Goal: Task Accomplishment & Management: Manage account settings

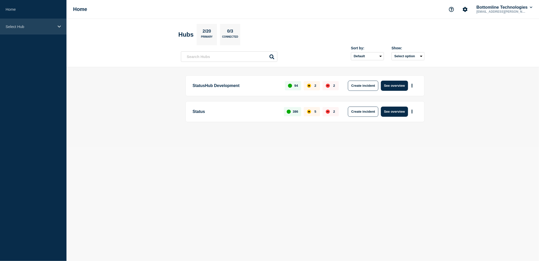
click at [47, 25] on p "Select Hub" at bounding box center [30, 26] width 49 height 4
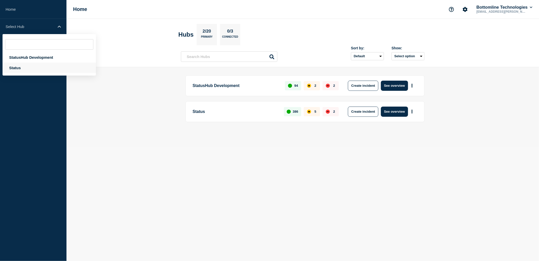
click at [30, 67] on div "Status" at bounding box center [49, 67] width 93 height 10
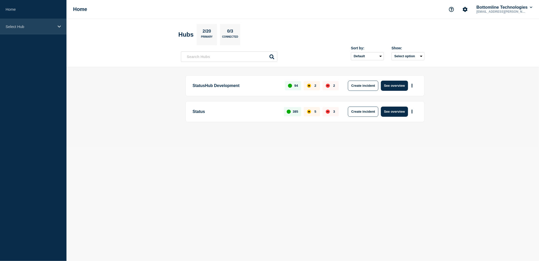
click at [44, 28] on p "Select Hub" at bounding box center [30, 26] width 49 height 4
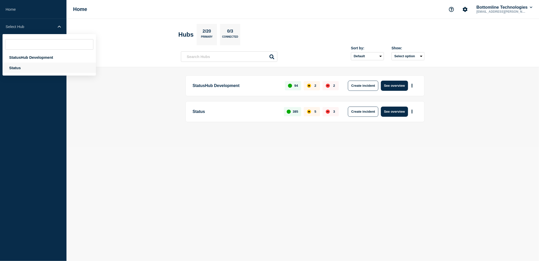
click at [25, 63] on div "Status" at bounding box center [49, 67] width 93 height 10
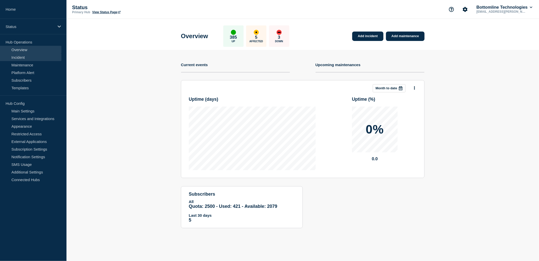
click at [25, 57] on link "Incident" at bounding box center [30, 57] width 61 height 8
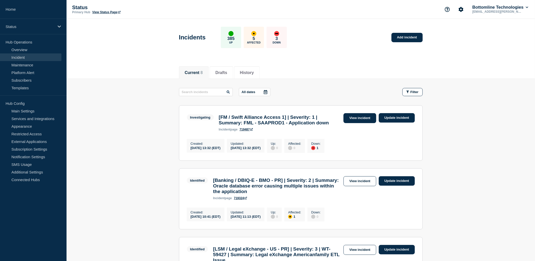
click at [361, 119] on link "View incident" at bounding box center [360, 118] width 33 height 10
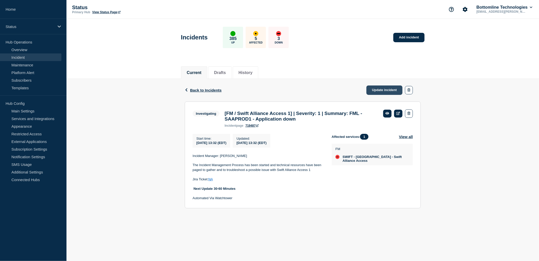
click at [383, 90] on link "Update incident" at bounding box center [385, 89] width 36 height 9
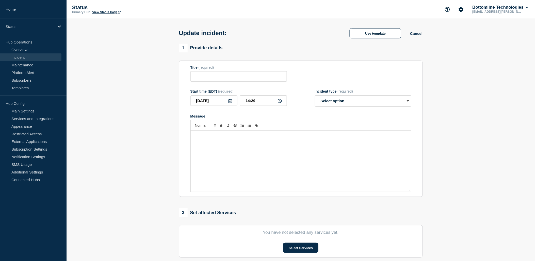
type input "[FM / Swift Alliance Access 1] | Severity: 1 | Summary: FML - SAAPROD1 - Applic…"
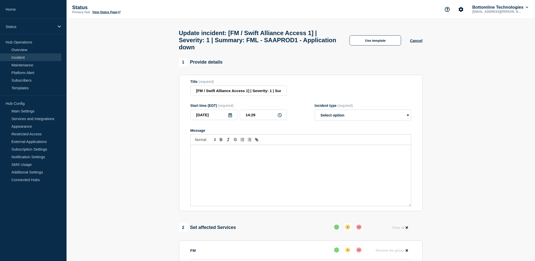
click at [270, 160] on div "Message" at bounding box center [301, 175] width 220 height 61
click at [375, 45] on button "Use template" at bounding box center [376, 40] width 52 height 10
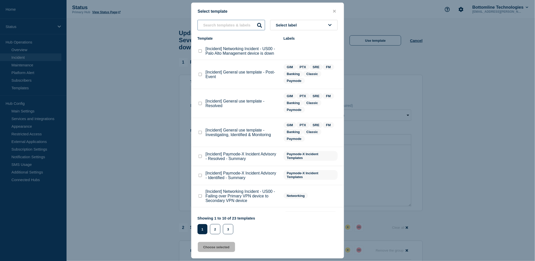
click at [227, 24] on input "text" at bounding box center [232, 25] width 68 height 10
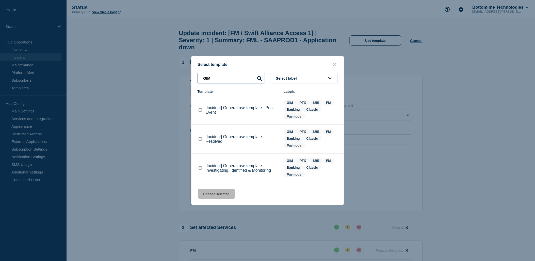
type input "GIM"
click at [202, 166] on div at bounding box center [200, 167] width 5 height 5
click at [199, 168] on checkbox"] "[Incident] General use template - Investigating, Identified & Monitoring checkb…" at bounding box center [200, 167] width 3 height 3
checkbox checkbox"] "true"
click at [220, 198] on button "Choose selected" at bounding box center [216, 193] width 37 height 10
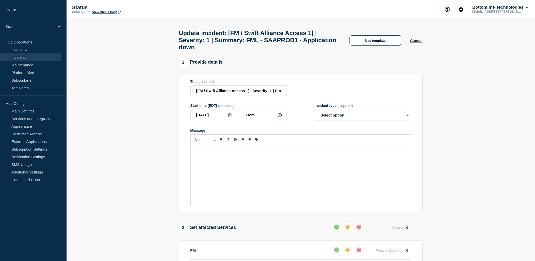
select select "investigating"
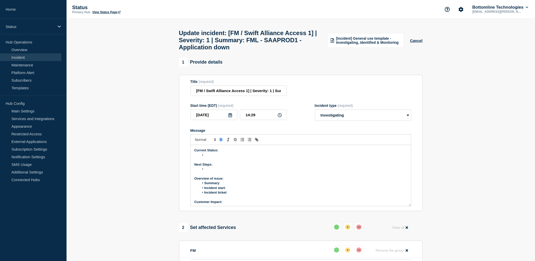
click at [272, 157] on li "Message" at bounding box center [303, 155] width 208 height 5
click at [298, 157] on li "Support increased disk space for the application server" at bounding box center [303, 155] width 208 height 5
click at [222, 185] on li "Summary :" at bounding box center [303, 183] width 208 height 5
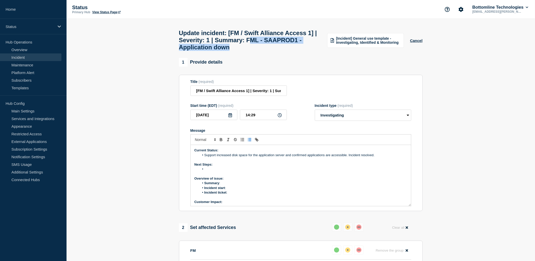
drag, startPoint x: 295, startPoint y: 42, endPoint x: 309, endPoint y: 50, distance: 16.3
click at [309, 50] on h1 "Update incident: [FM / Swift Alliance Access 1] | Severity: 1 | Summary: FML - …" at bounding box center [250, 39] width 142 height 21
click at [306, 76] on div "1 Provide details Title (required) [FM / Swift Alliance Access 1] | Severity: 1…" at bounding box center [301, 134] width 244 height 153
drag, startPoint x: 294, startPoint y: 43, endPoint x: 313, endPoint y: 50, distance: 20.6
click at [313, 50] on h1 "Update incident: [FM / Swift Alliance Access 1] | Severity: 1 | Summary: FML - …" at bounding box center [250, 39] width 142 height 21
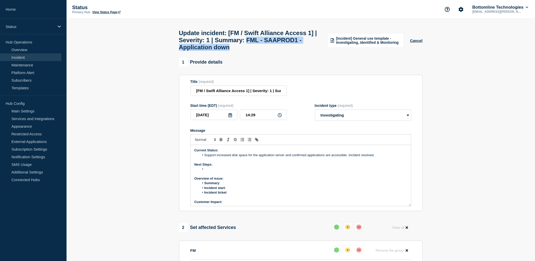
copy h1 "FML - SAAPROD1 - Application down"
drag, startPoint x: 220, startPoint y: 190, endPoint x: 223, endPoint y: 188, distance: 3.6
click at [223, 187] on ol "Summary : Incident start : Incident ticket :" at bounding box center [301, 188] width 213 height 14
click at [224, 185] on li "Summary :" at bounding box center [303, 183] width 208 height 5
click at [231, 186] on div "Current Status: Support increased disk space for the application server and con…" at bounding box center [301, 175] width 220 height 61
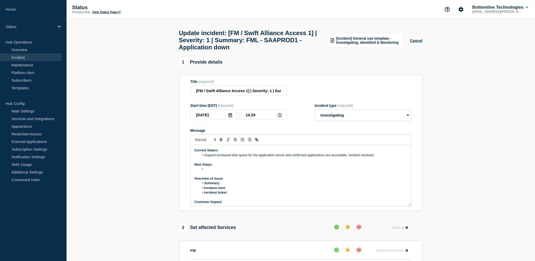
click at [232, 185] on li "Summary :" at bounding box center [303, 183] width 208 height 5
click at [306, 157] on li "Support increased disk space for the application server and confirmed applicati…" at bounding box center [303, 155] width 208 height 5
click at [232, 190] on li "Incident start :" at bounding box center [303, 187] width 208 height 5
click at [231, 190] on li "Incident start :" at bounding box center [303, 187] width 208 height 5
click at [237, 199] on p "Message" at bounding box center [301, 197] width 213 height 5
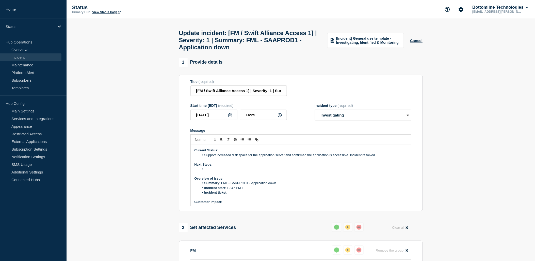
click at [237, 195] on li "Incident ticket :" at bounding box center [303, 192] width 208 height 5
click at [315, 195] on li "Incident ticket : [WT-59447] FML - SAAPROD1 - Application down - Jira" at bounding box center [303, 192] width 208 height 5
click at [329, 190] on li "Incident start : 12:47 PM ET" at bounding box center [303, 187] width 208 height 5
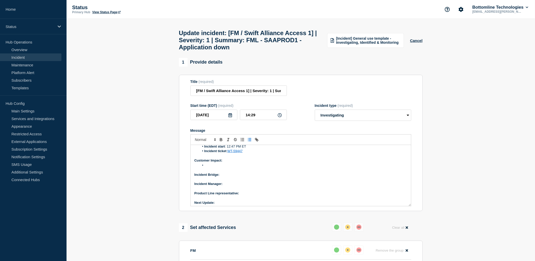
scroll to position [43, 0]
click at [217, 165] on li "Message" at bounding box center [303, 163] width 208 height 5
click at [230, 175] on p "Incident Bridge:" at bounding box center [301, 172] width 213 height 5
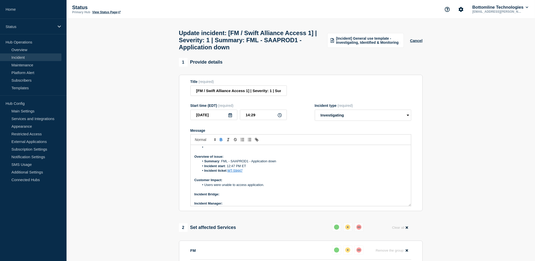
scroll to position [0, 0]
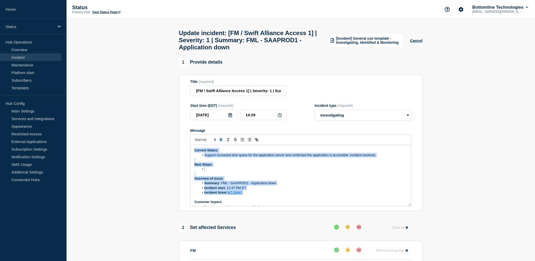
drag, startPoint x: 250, startPoint y: 197, endPoint x: 183, endPoint y: 154, distance: 80.1
click at [183, 154] on section "Title (required) [FM / Swift Alliance Access 1] | Severity: 1 | Summary: FML - …" at bounding box center [301, 143] width 244 height 136
click at [268, 190] on li "Incident start : 12:47 PM ET" at bounding box center [303, 187] width 208 height 5
drag, startPoint x: 261, startPoint y: 194, endPoint x: 189, endPoint y: 154, distance: 81.9
click at [189, 154] on section "Title (required) [FM / Swift Alliance Access 1] | Severity: 1 | Summary: FML - …" at bounding box center [301, 143] width 244 height 136
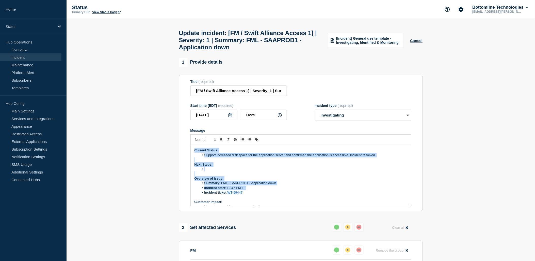
copy div "Current Status: Support increased disk space for the application server and con…"
click at [419, 43] on button "Cancel" at bounding box center [416, 40] width 12 height 4
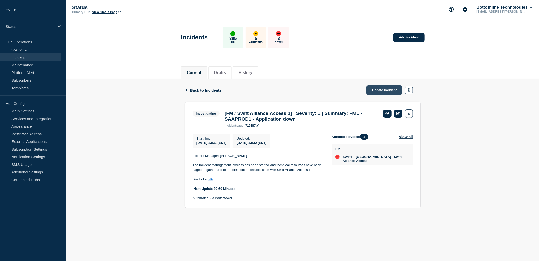
click at [383, 91] on link "Update incident" at bounding box center [385, 89] width 36 height 9
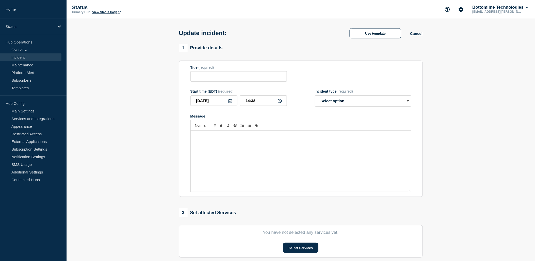
type input "[FM / Swift Alliance Access 1] | Severity: 1 | Summary: FML - SAAPROD1 - Applic…"
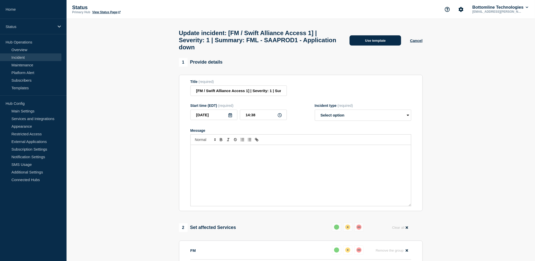
click at [372, 45] on button "Use template" at bounding box center [376, 40] width 52 height 10
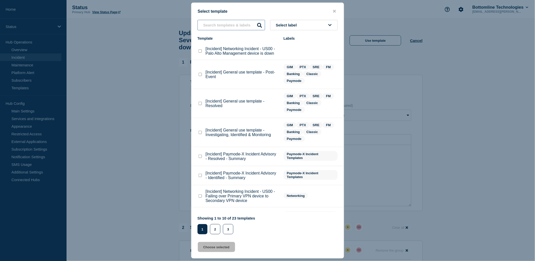
click at [223, 26] on input "text" at bounding box center [232, 25] width 68 height 10
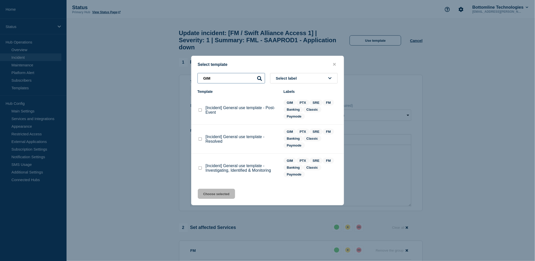
type input "GIM"
click at [199, 139] on checkbox"] "[Incident] General use template - Resolved checkbox" at bounding box center [200, 138] width 3 height 3
checkbox checkbox"] "true"
click at [220, 195] on button "Choose selected" at bounding box center [216, 193] width 37 height 10
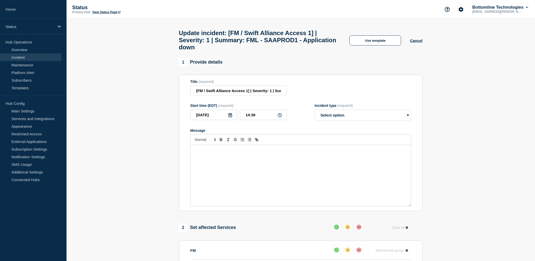
select select "resolved"
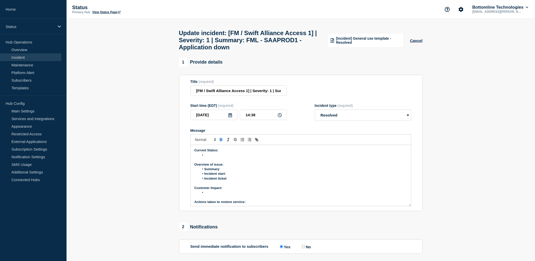
click at [223, 152] on p "Current Status:" at bounding box center [301, 150] width 213 height 5
click at [222, 157] on li "Message" at bounding box center [303, 155] width 208 height 5
paste div "Message"
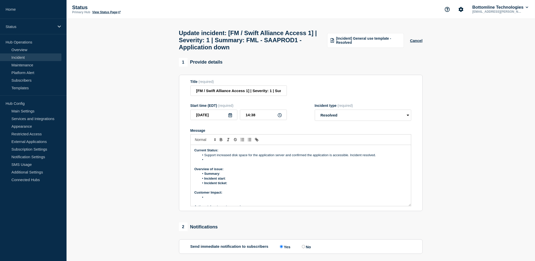
click at [215, 157] on li "Support increased disk space for the application server and confirmed the appli…" at bounding box center [303, 155] width 208 height 5
click at [228, 171] on li "Summary :" at bounding box center [303, 169] width 208 height 5
click at [222, 171] on li "Summary :" at bounding box center [303, 169] width 208 height 5
click at [230, 176] on li "Incident start :" at bounding box center [303, 173] width 208 height 5
click at [234, 185] on p "Message" at bounding box center [301, 183] width 213 height 5
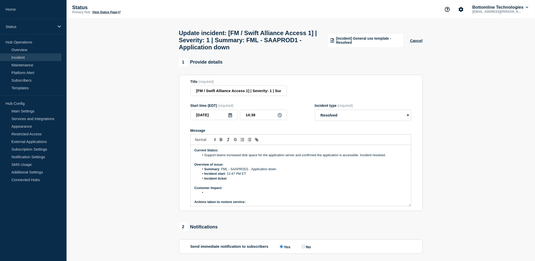
click at [235, 181] on li "Incident ticket :" at bounding box center [303, 178] width 208 height 5
click at [318, 176] on li "Incident start : 12:47 PM ET" at bounding box center [303, 173] width 208 height 5
click at [315, 181] on li "Incident ticket : [WT-59447] FML - SAAPROD1 - Application down - Jira" at bounding box center [303, 178] width 208 height 5
click at [328, 176] on li "Incident start : 12:47 PM ET" at bounding box center [303, 173] width 208 height 5
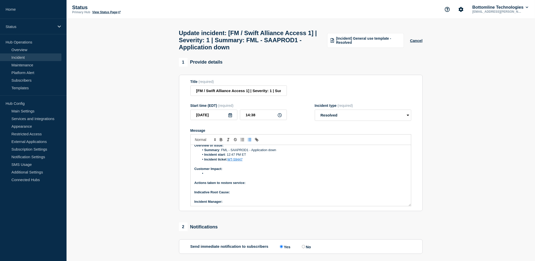
scroll to position [28, 0]
click at [216, 166] on li "Message" at bounding box center [303, 164] width 208 height 5
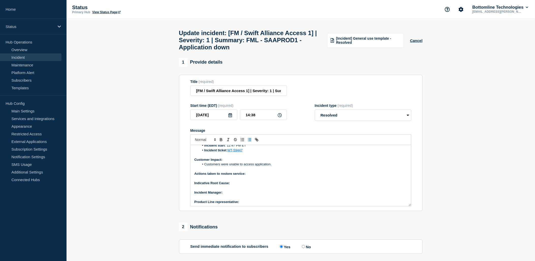
click at [255, 180] on p "Message" at bounding box center [301, 178] width 213 height 5
click at [251, 176] on p "Actions taken to restore service:" at bounding box center [301, 173] width 213 height 5
click at [248, 142] on icon "Toggle bulleted list" at bounding box center [249, 139] width 5 height 5
click at [240, 190] on p "Indicative Root Cause:" at bounding box center [301, 187] width 213 height 5
click at [250, 142] on icon "Toggle bulleted list" at bounding box center [249, 139] width 5 height 5
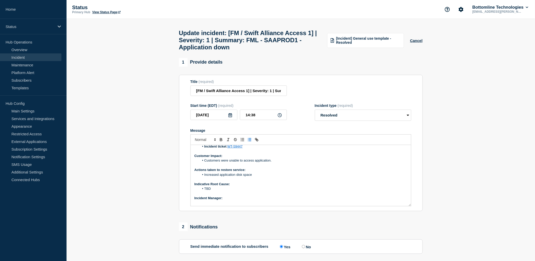
scroll to position [39, 0]
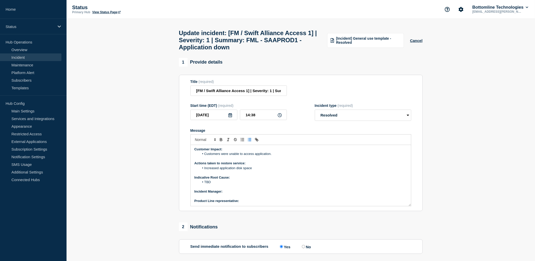
click at [228, 194] on p "﻿Incident Manager:" at bounding box center [301, 191] width 213 height 5
drag, startPoint x: 225, startPoint y: 195, endPoint x: 249, endPoint y: 196, distance: 24.4
click at [249, 194] on p "﻿Incident Manager: [PERSON_NAME]" at bounding box center [301, 191] width 213 height 5
click at [222, 141] on icon "Toggle bold text" at bounding box center [221, 139] width 2 height 1
click at [251, 202] on p "Product Line representative:" at bounding box center [301, 200] width 213 height 5
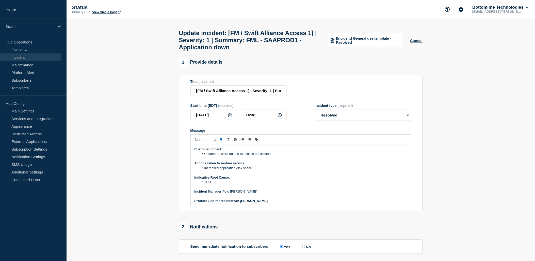
scroll to position [39, 0]
drag, startPoint x: 240, startPoint y: 203, endPoint x: 268, endPoint y: 205, distance: 28.5
click at [268, 203] on p "Product Line representative: [PERSON_NAME]" at bounding box center [301, 200] width 213 height 5
click at [220, 139] on icon "Toggle bold text" at bounding box center [221, 138] width 2 height 1
click at [252, 203] on p "Product Line representative: [PERSON_NAME]" at bounding box center [301, 200] width 213 height 5
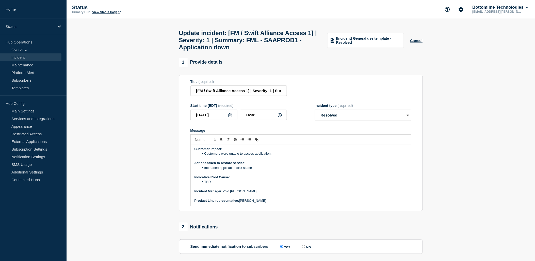
click at [253, 203] on p "Product Line representative: [PERSON_NAME]" at bounding box center [301, 200] width 213 height 5
click at [301, 206] on div "Current Status: Support teams increased disk space for the application server a…" at bounding box center [301, 175] width 220 height 61
click at [255, 203] on p "Product Line representative: [PERSON_NAME]" at bounding box center [301, 200] width 213 height 5
click at [258, 203] on p "Product Line representative: [PERSON_NAME]" at bounding box center [301, 200] width 213 height 5
click at [260, 199] on div "Current Status: Support teams increased disk space for the application server a…" at bounding box center [301, 175] width 220 height 61
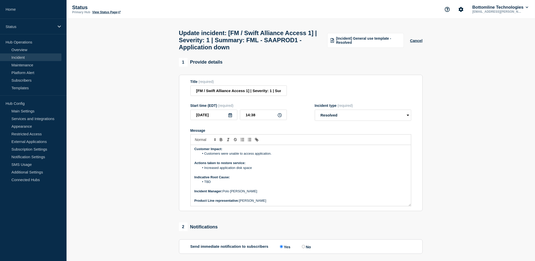
click at [273, 179] on p "Indicative Root Cause:" at bounding box center [301, 177] width 213 height 5
click at [252, 203] on p "Product Line representative: [PERSON_NAME]" at bounding box center [301, 200] width 213 height 5
click at [276, 203] on p "Product Line representative: [PERSON_NAME]" at bounding box center [301, 200] width 213 height 5
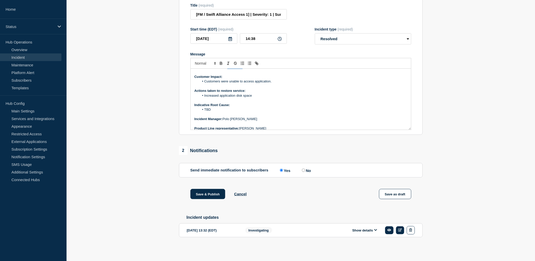
scroll to position [39, 0]
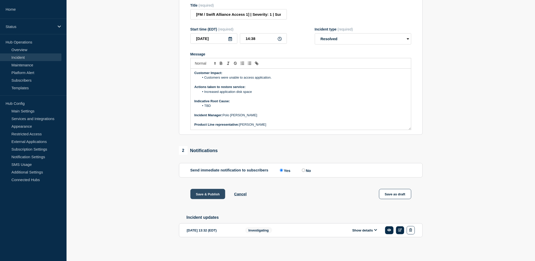
click at [201, 195] on button "Save & Publish" at bounding box center [207, 194] width 35 height 10
